Goal: Task Accomplishment & Management: Use online tool/utility

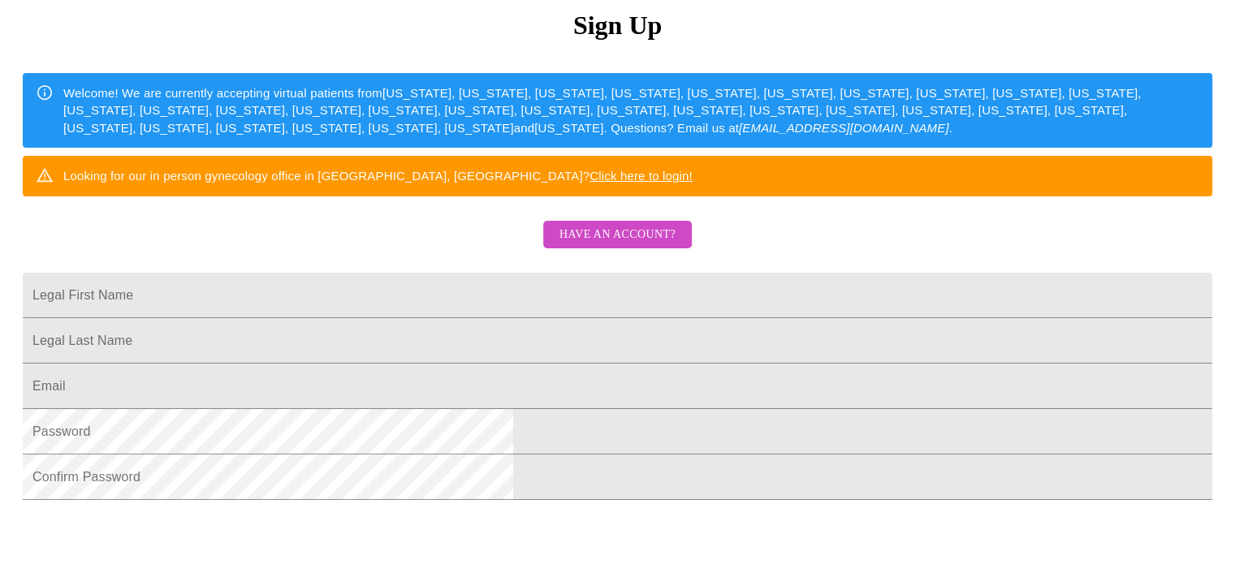
scroll to position [192, 0]
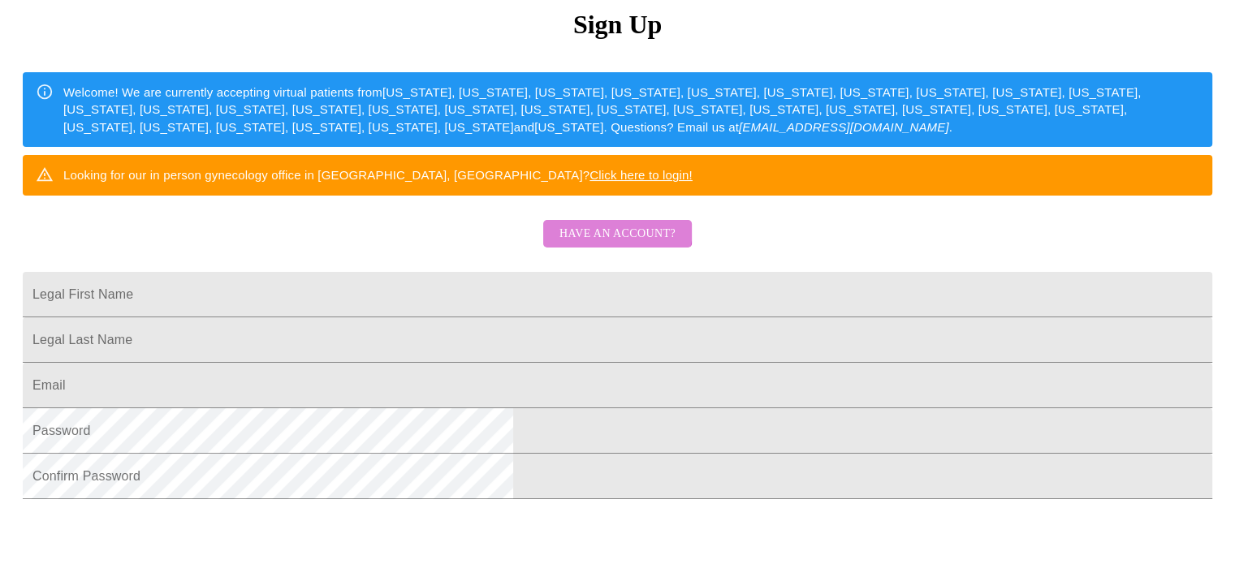
click at [618, 244] on span "Have an account?" at bounding box center [617, 234] width 116 height 20
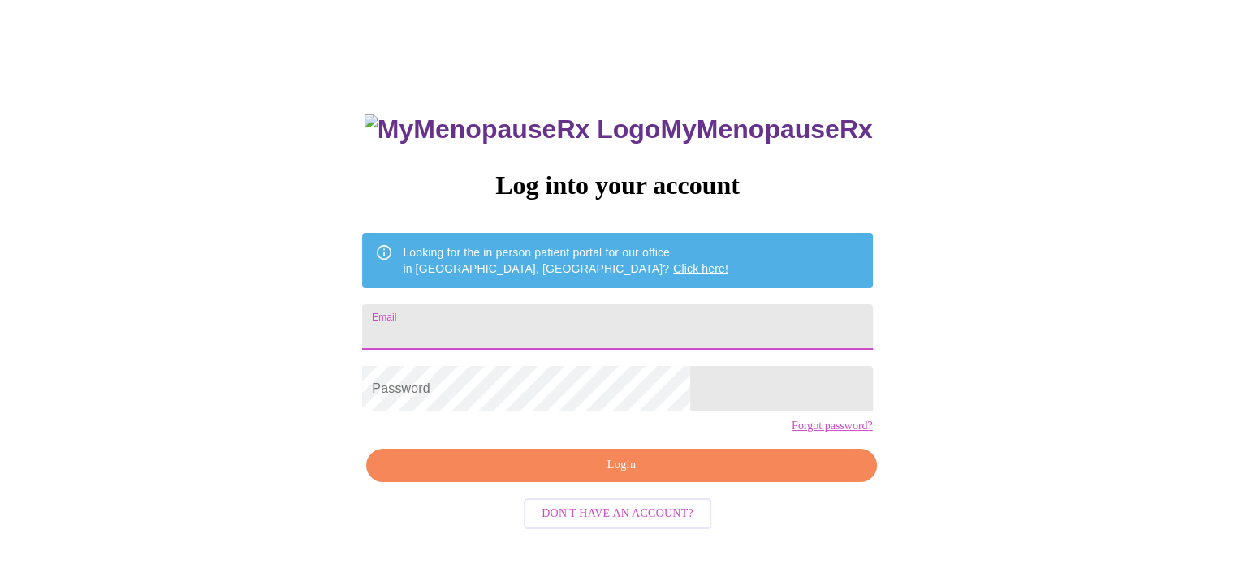
click at [589, 334] on input "Email" at bounding box center [617, 326] width 510 height 45
type input "[EMAIL_ADDRESS][DOMAIN_NAME]"
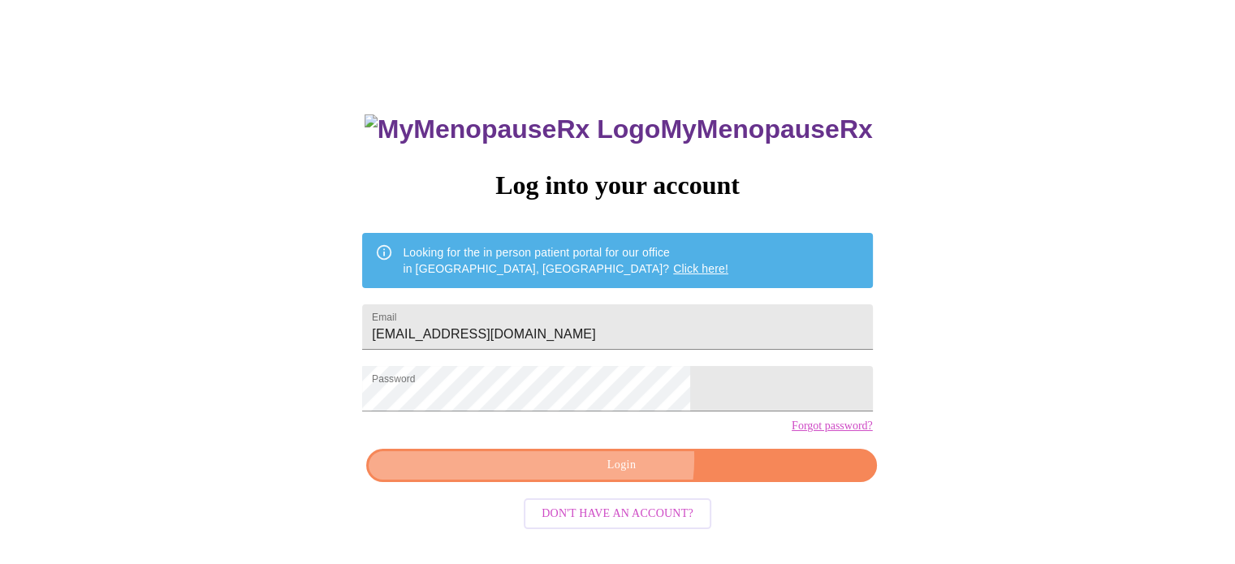
click at [615, 476] on span "Login" at bounding box center [621, 465] width 473 height 20
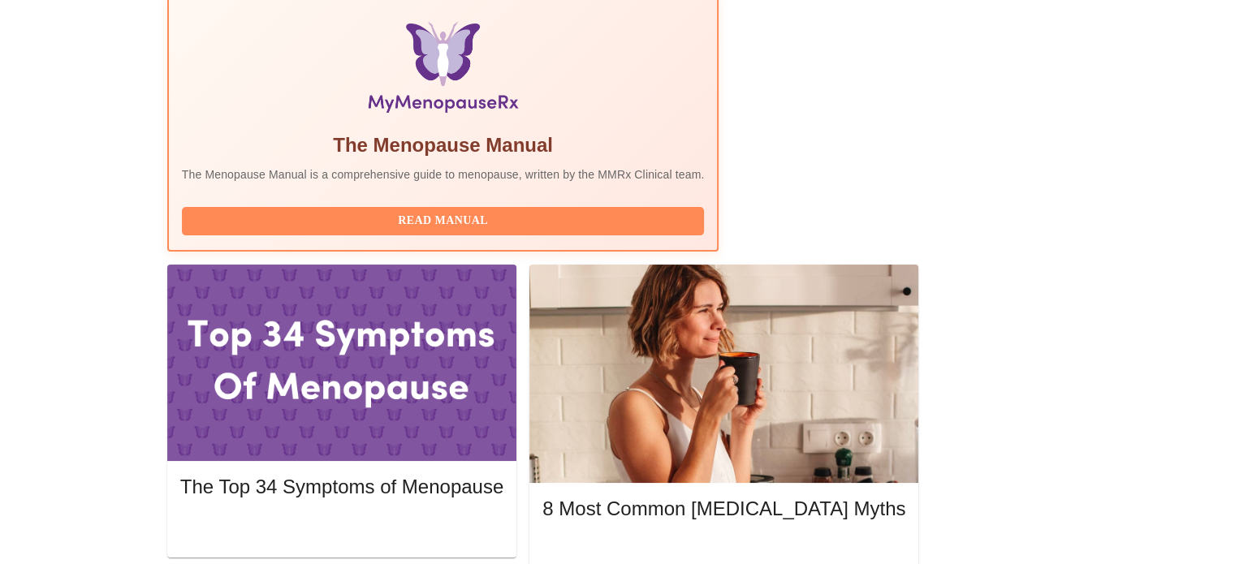
scroll to position [526, 0]
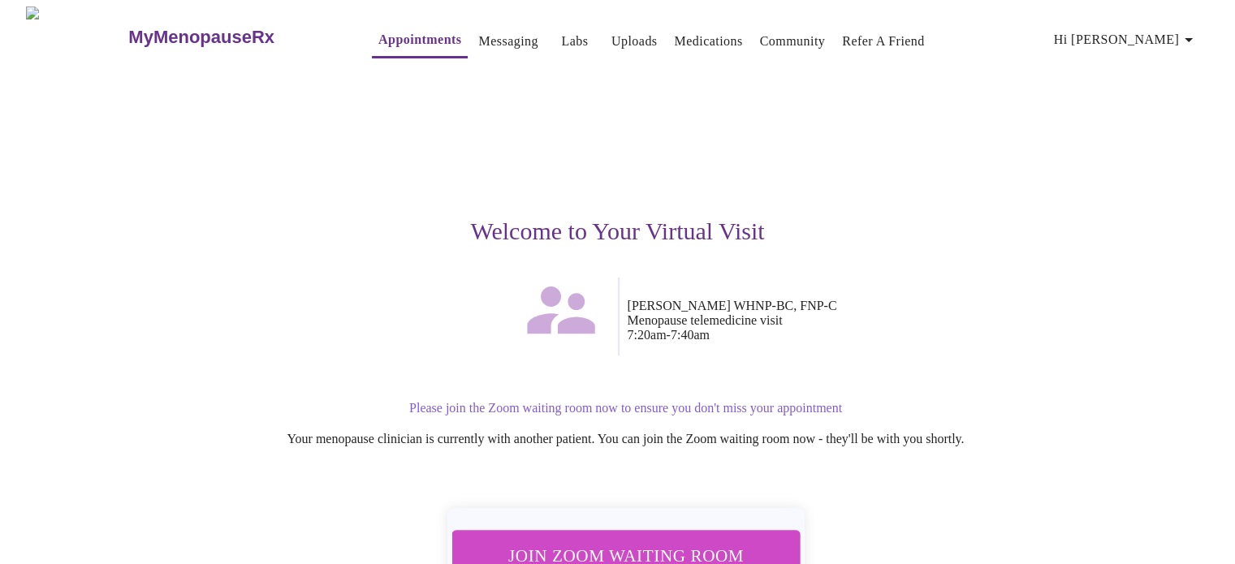
scroll to position [114, 0]
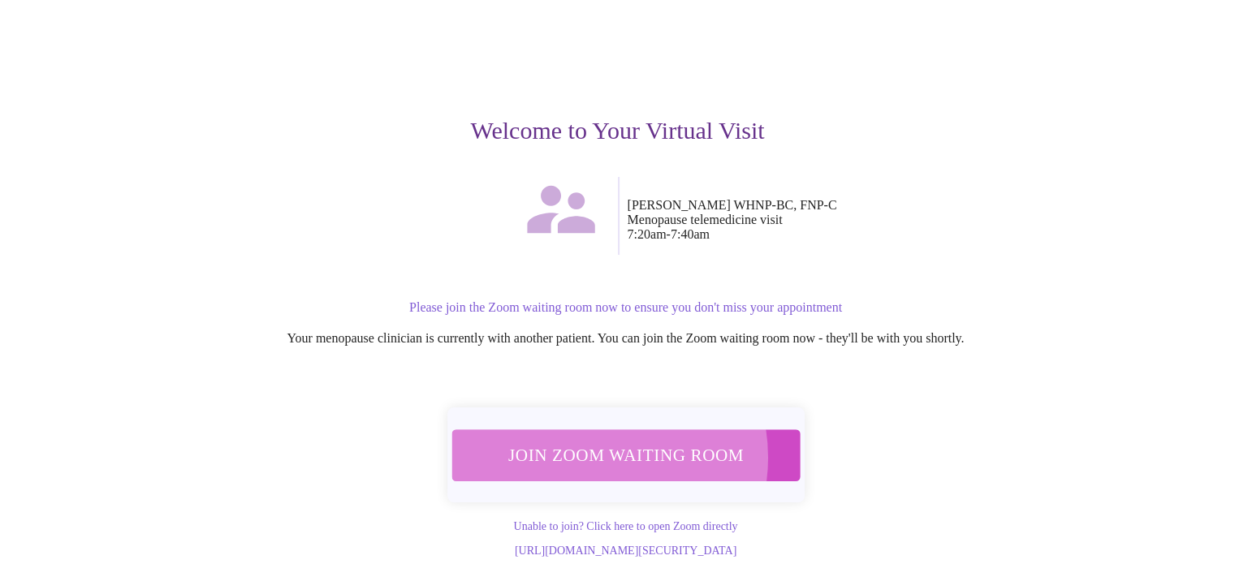
click at [588, 440] on span "Join Zoom Waiting Room" at bounding box center [625, 455] width 305 height 30
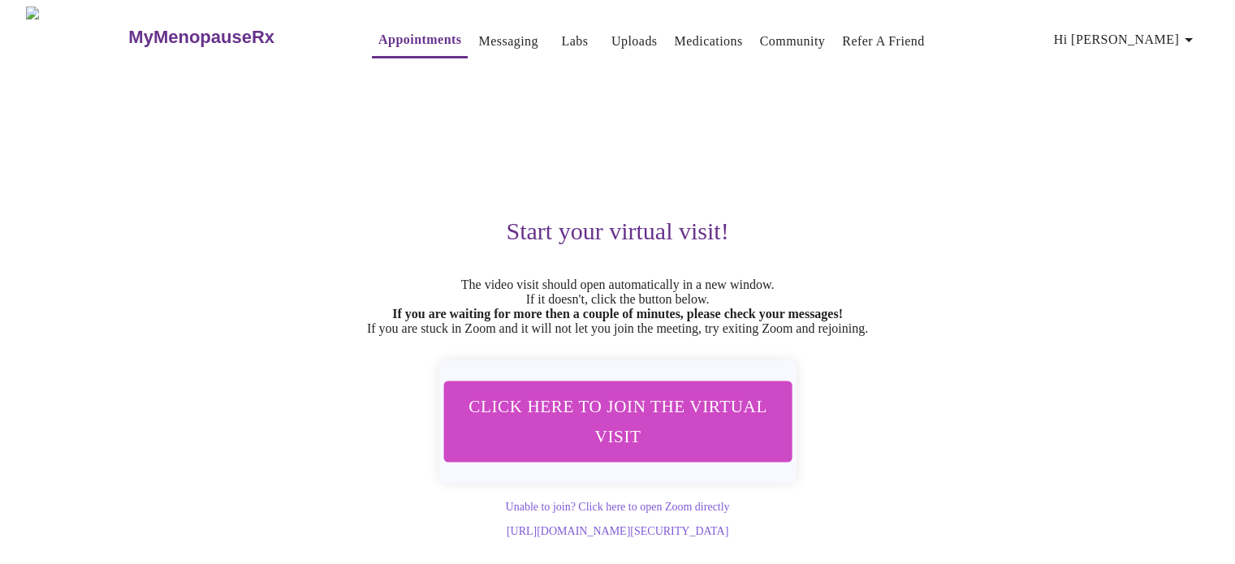
scroll to position [14, 0]
